Goal: Task Accomplishment & Management: Manage account settings

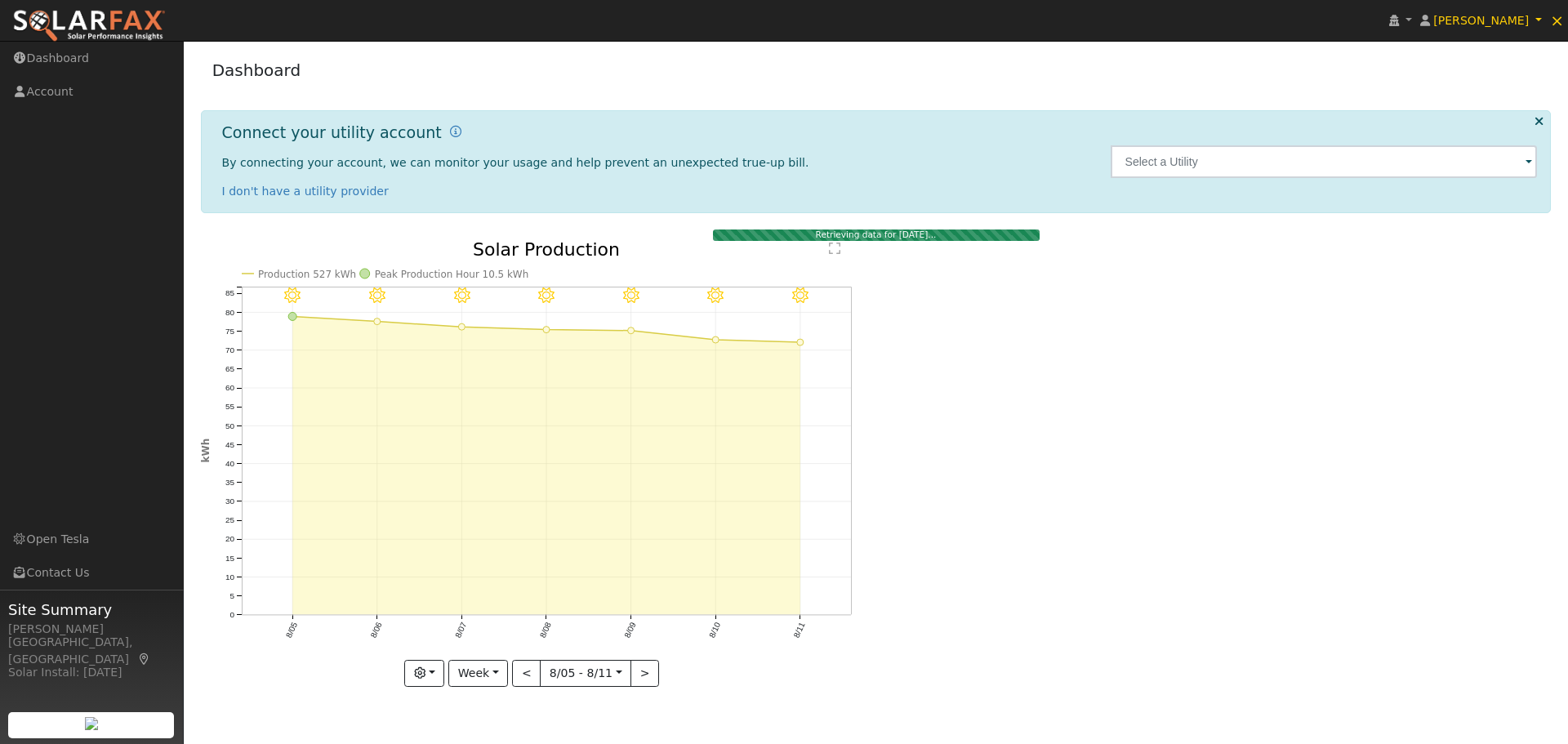
click at [1528, 165] on span at bounding box center [1529, 163] width 7 height 19
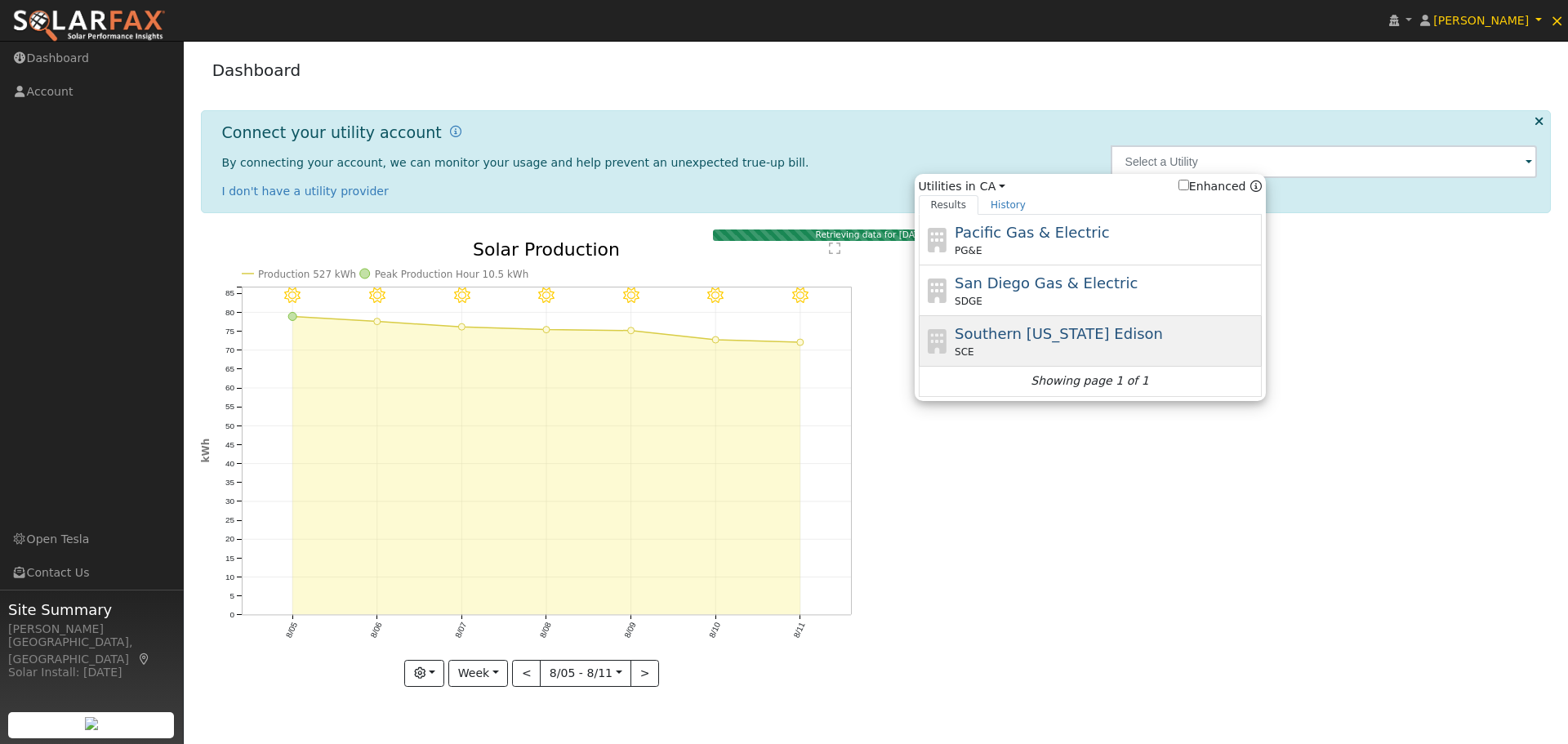
click at [980, 335] on span "Southern California Edison" at bounding box center [1058, 334] width 209 height 17
type input "SCE"
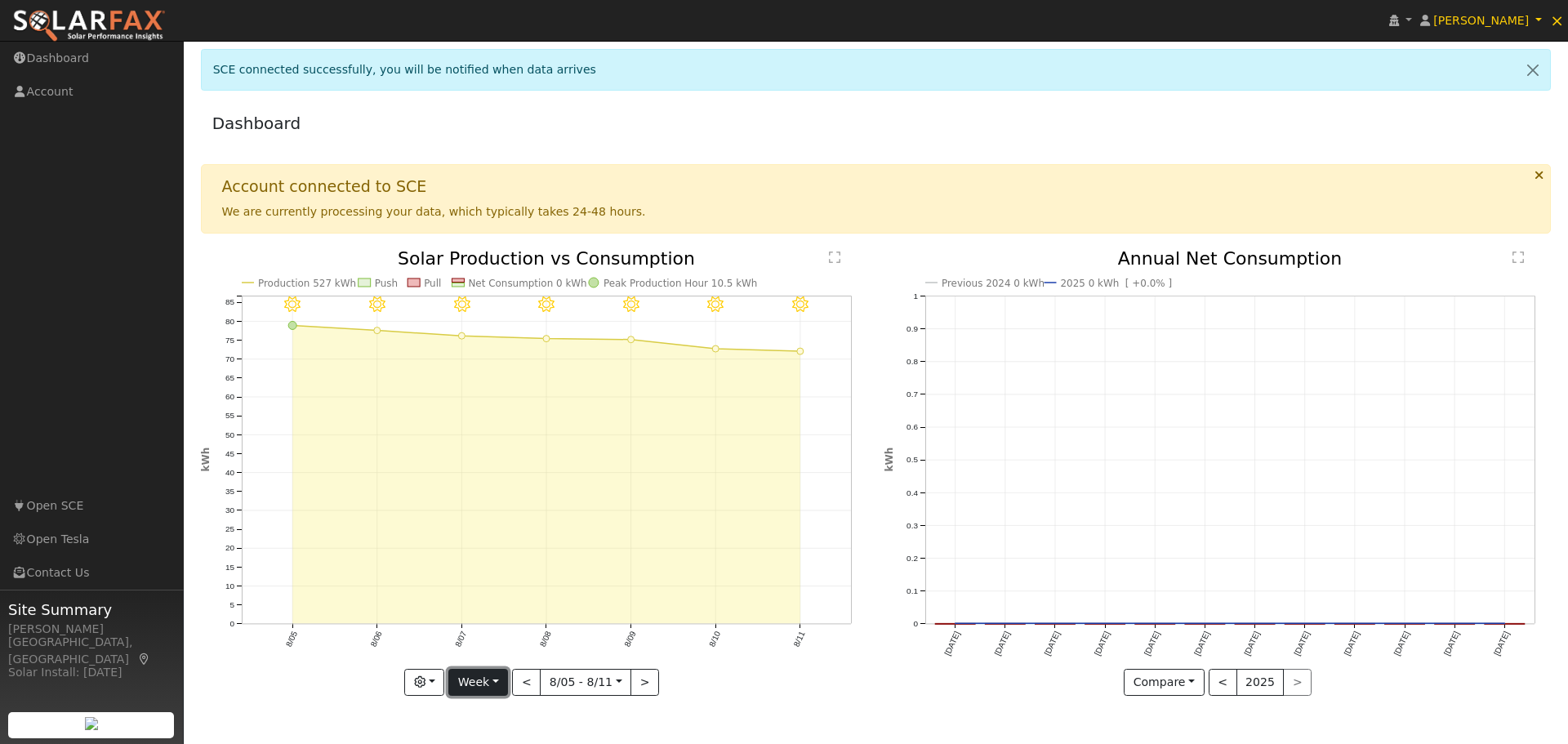
click at [497, 681] on button "Week" at bounding box center [478, 683] width 60 height 28
click at [493, 605] on link "Month" at bounding box center [505, 602] width 113 height 22
type input "[DATE]"
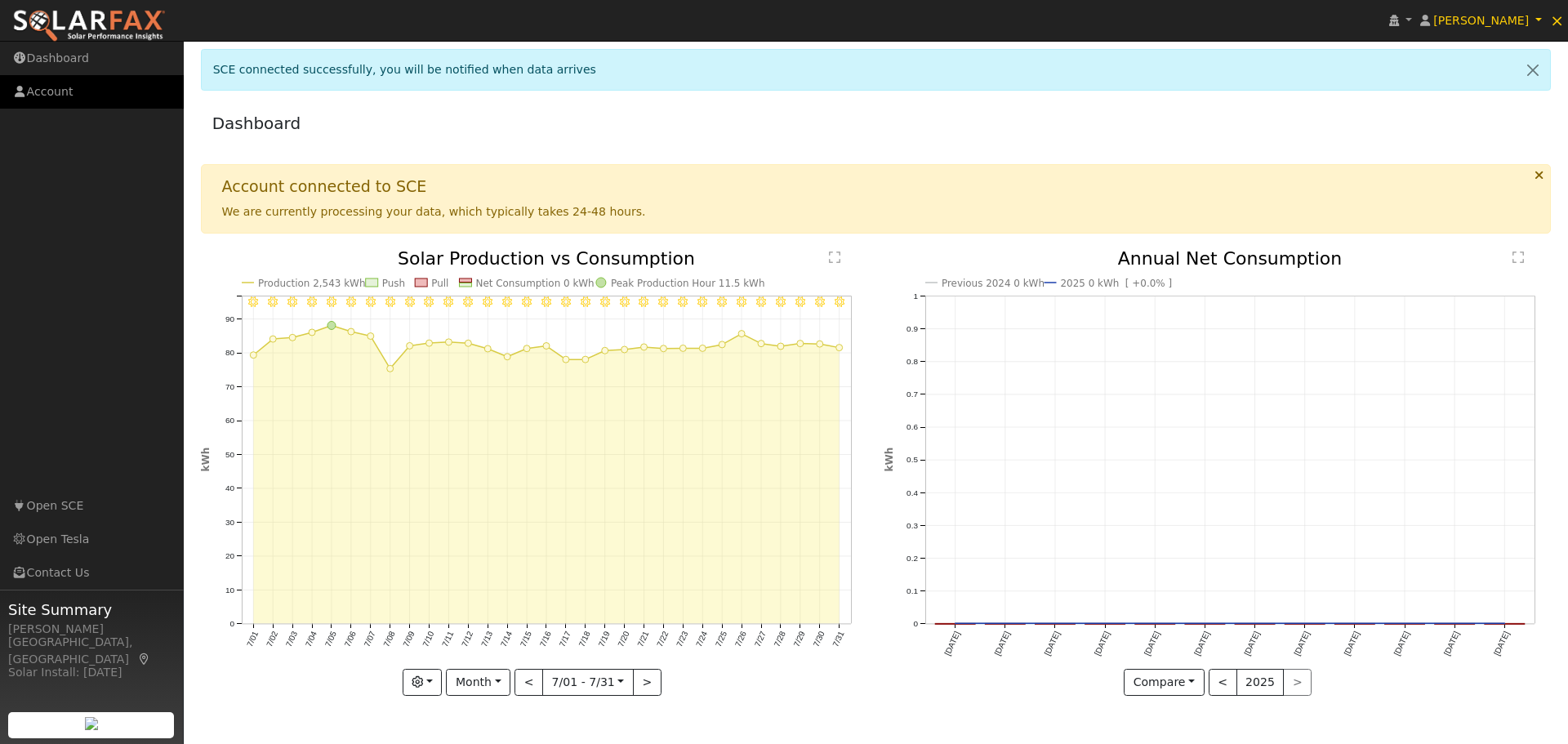
click at [44, 92] on link "Account" at bounding box center [92, 92] width 183 height 34
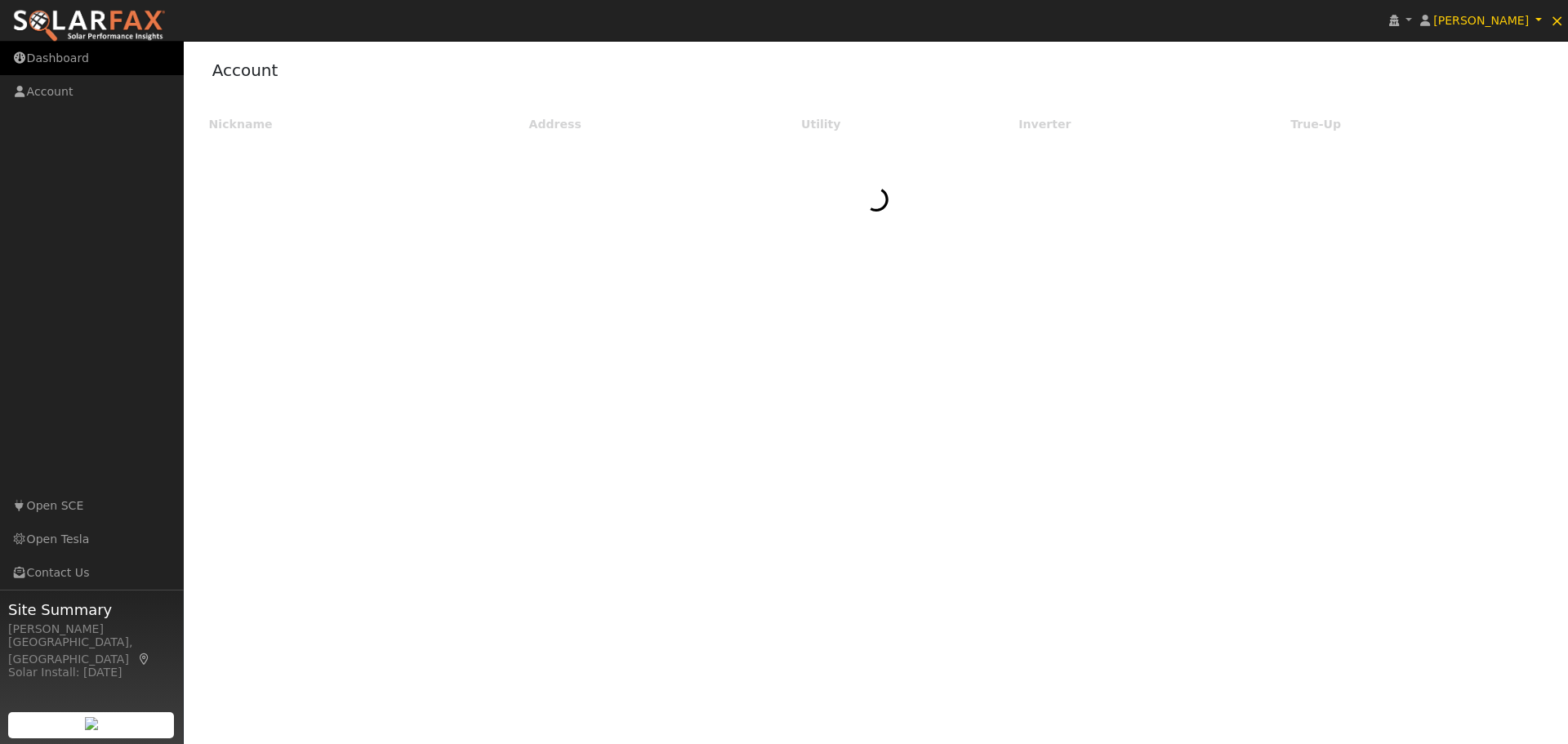
click at [67, 64] on link "Dashboard" at bounding box center [92, 58] width 183 height 34
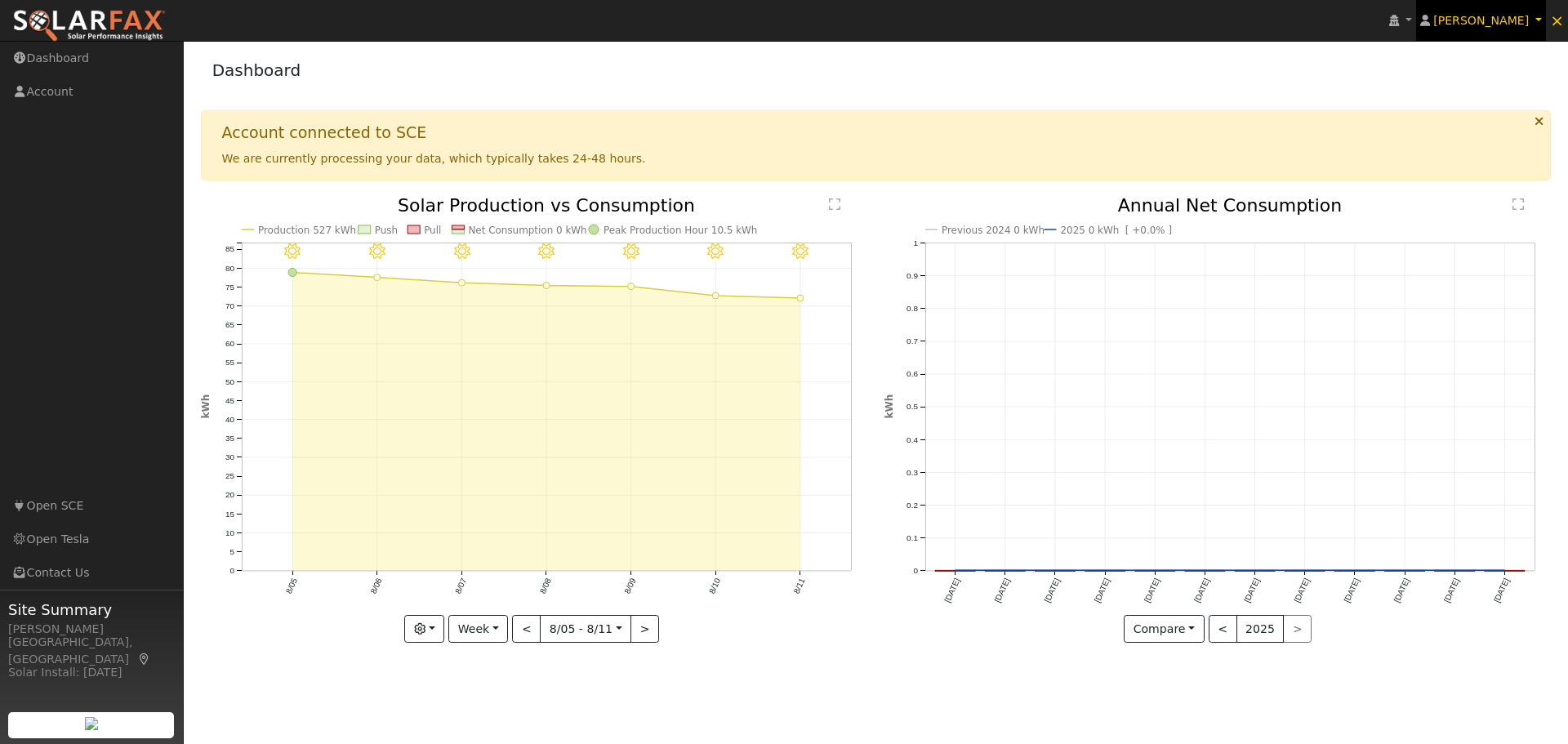
click at [1517, 14] on span "Andrew Allanbeck" at bounding box center [1481, 20] width 95 height 13
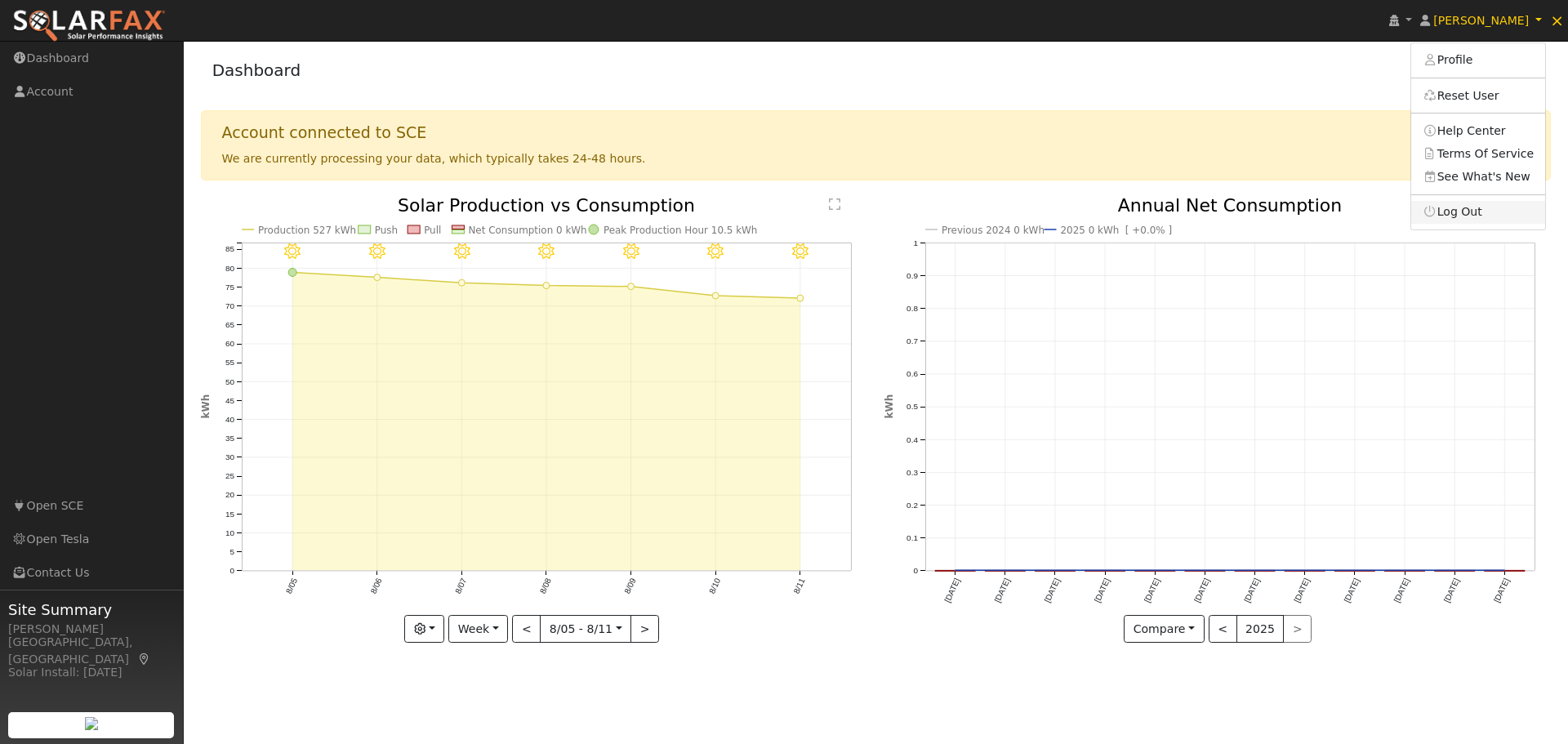
click at [1472, 218] on link "Log Out" at bounding box center [1478, 212] width 134 height 22
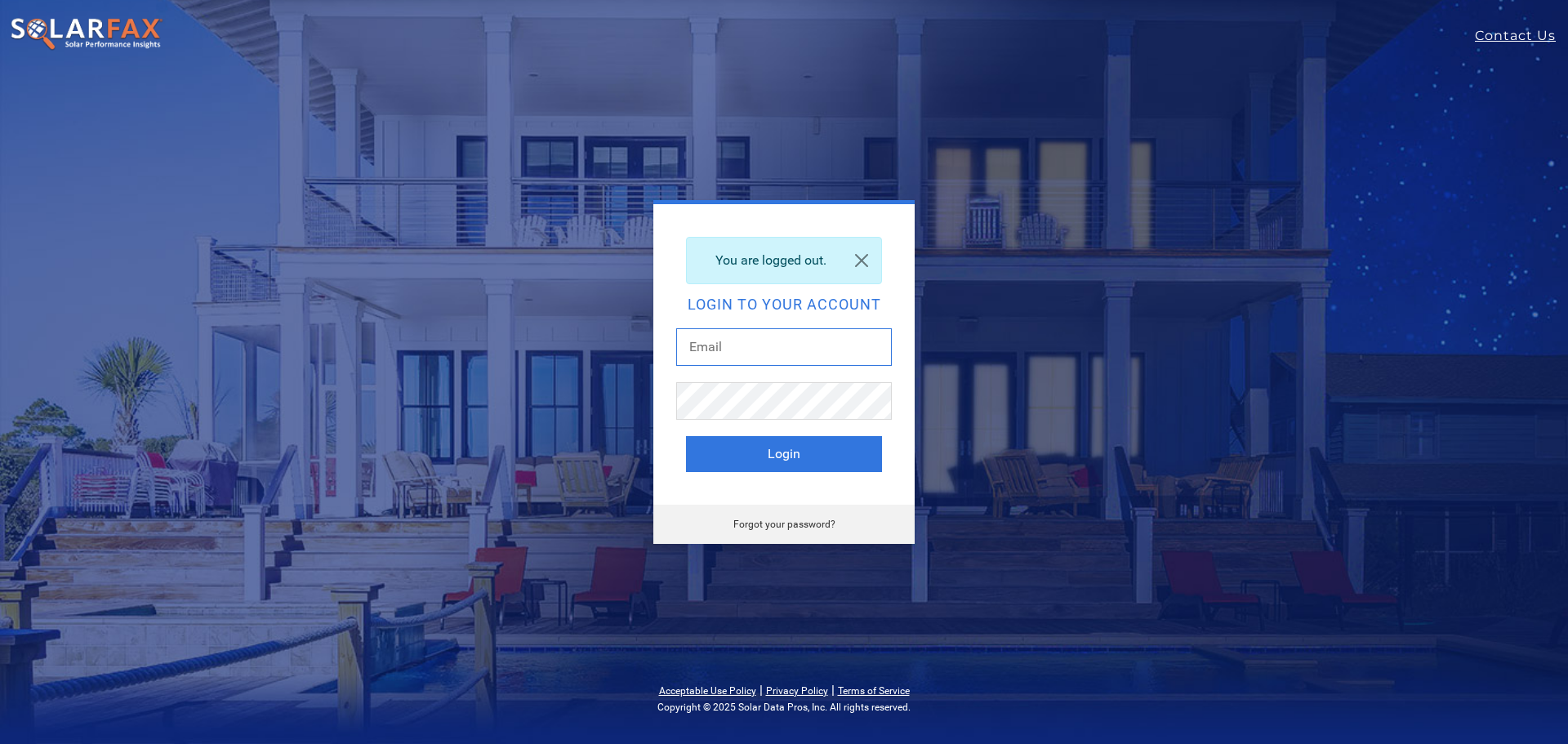
click at [789, 350] on input "text" at bounding box center [784, 346] width 215 height 37
type input "[EMAIL_ADDRESS][DOMAIN_NAME]"
click at [775, 457] on button "Login" at bounding box center [784, 454] width 196 height 36
